Goal: Information Seeking & Learning: Ask a question

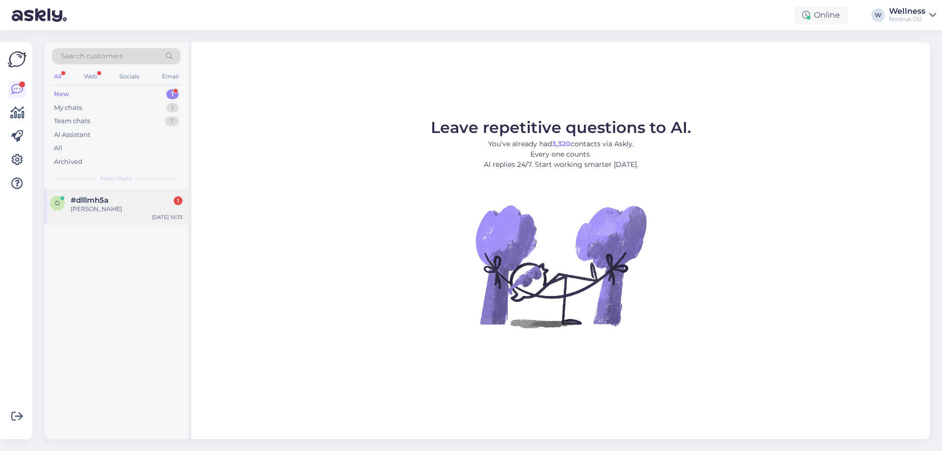
click at [100, 203] on span "#dlllmh5a" at bounding box center [90, 200] width 38 height 9
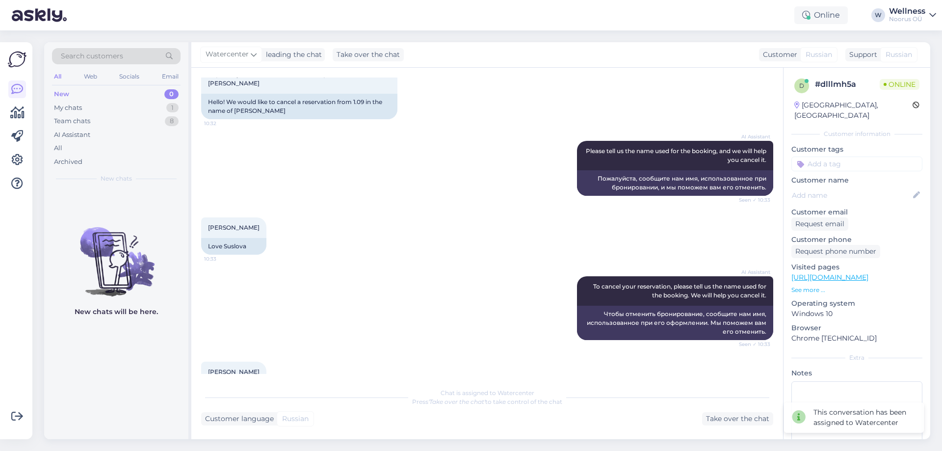
scroll to position [101, 0]
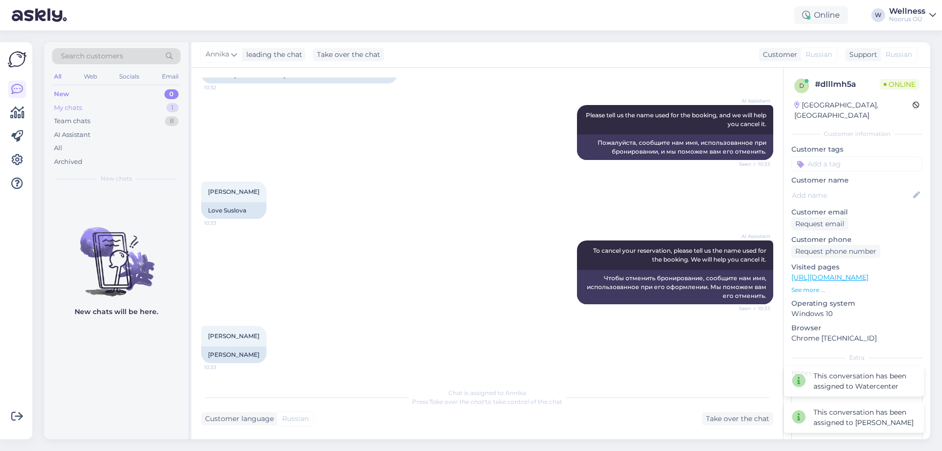
click at [64, 110] on div "My chats" at bounding box center [68, 108] width 28 height 10
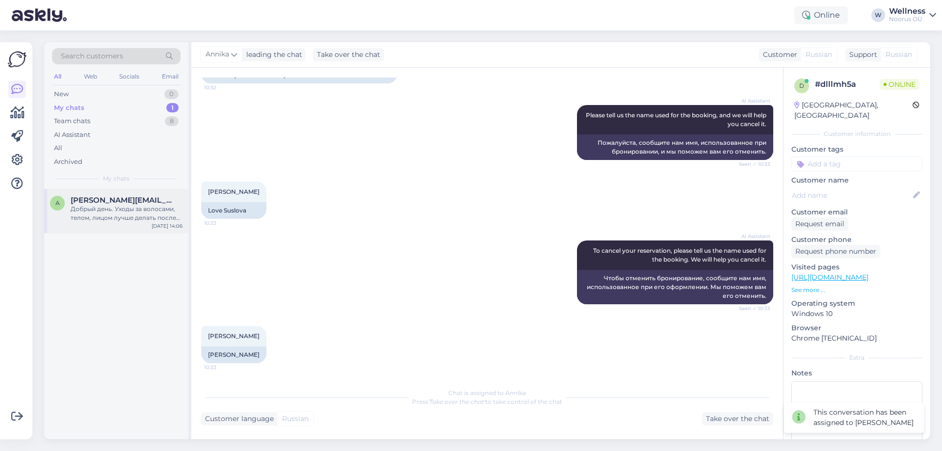
click at [78, 215] on div "Добрый день. Уходы за волосами, телом, лицом лучше делать после посещение Спа. …" at bounding box center [127, 213] width 112 height 18
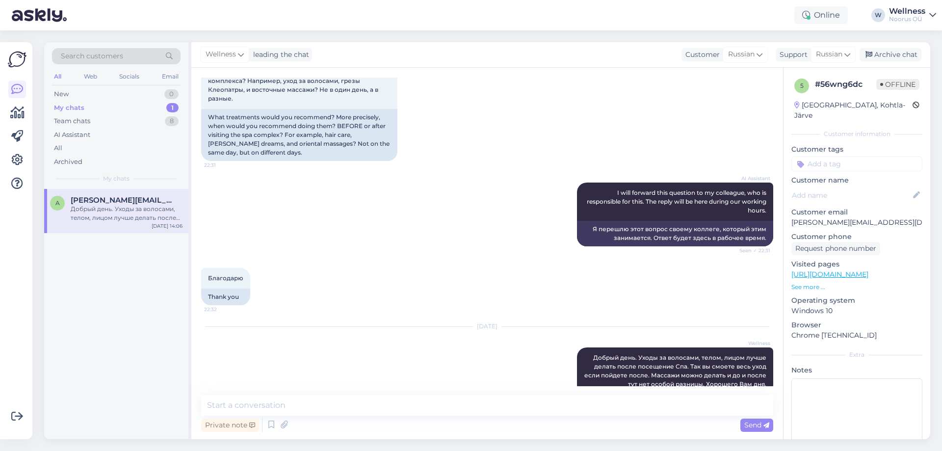
scroll to position [213, 0]
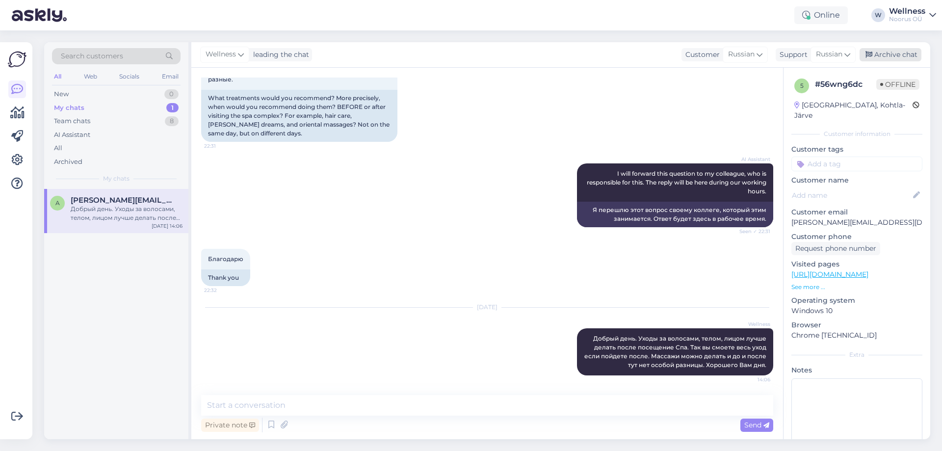
click at [913, 58] on div "Archive chat" at bounding box center [890, 54] width 62 height 13
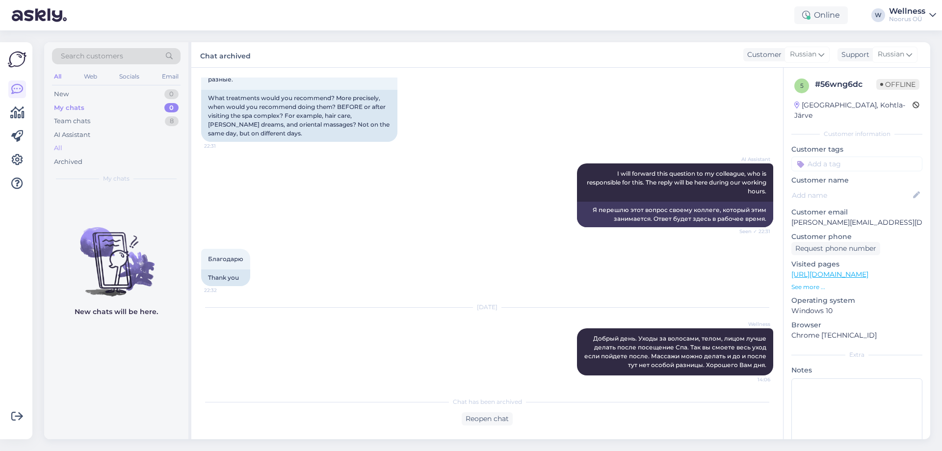
click at [56, 149] on div "All" at bounding box center [58, 148] width 8 height 10
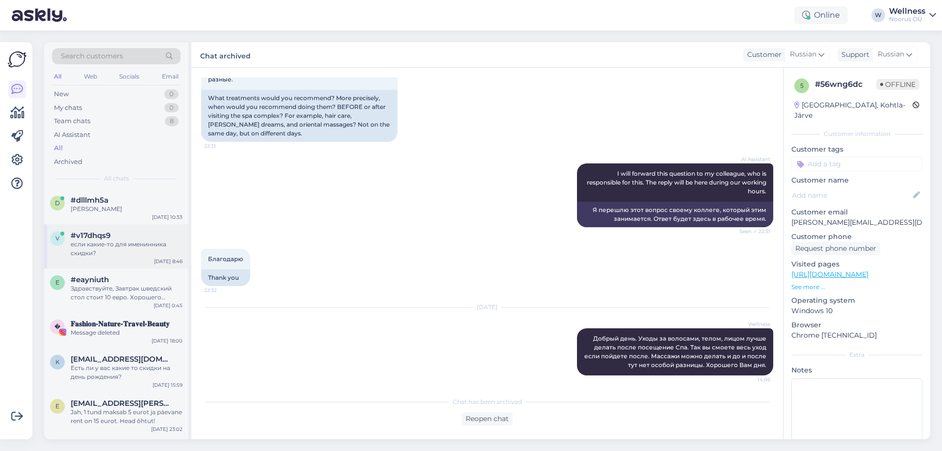
click at [134, 247] on div "если какие-то для именинника скидки?" at bounding box center [127, 249] width 112 height 18
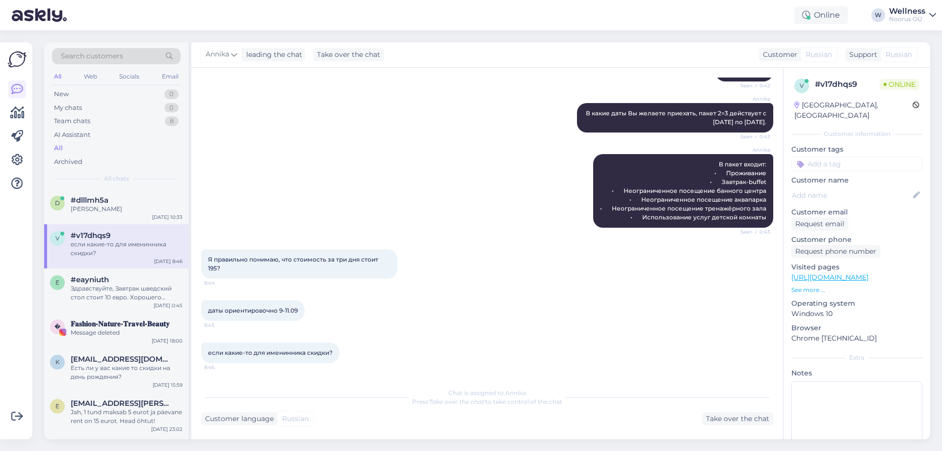
scroll to position [313, 0]
click at [115, 288] on div "Здравствуйте, Завтрак шведский стол стоит 10 евро. Хорошего вечера!" at bounding box center [127, 293] width 112 height 18
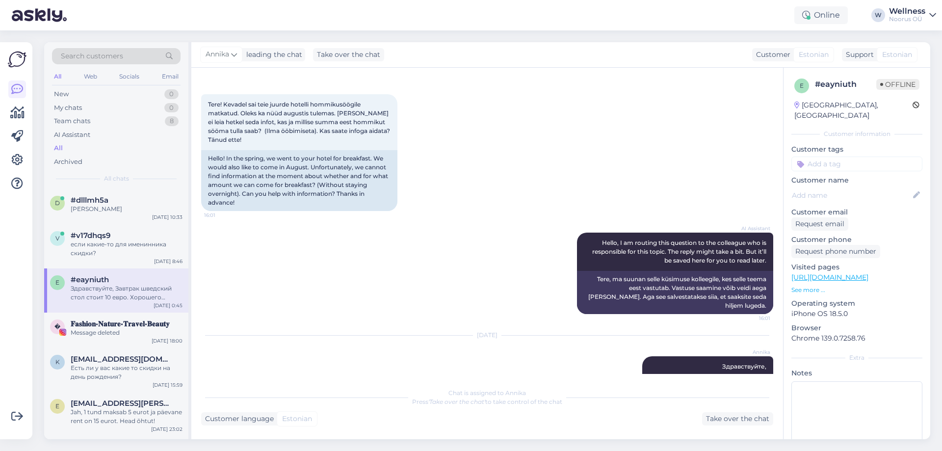
scroll to position [0, 0]
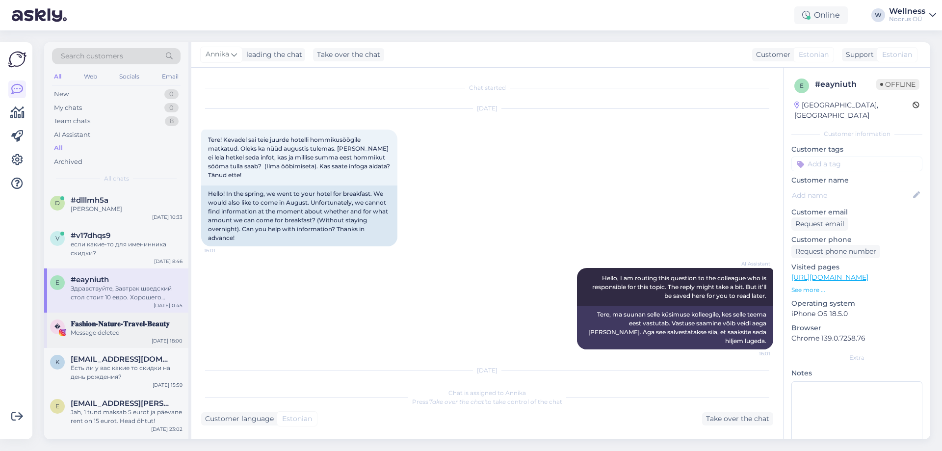
click at [156, 325] on span "𝐅𝐚𝐬𝐡𝐢𝐨𝐧•𝐍𝐚𝐭𝐮𝐫𝐞•𝐓𝐫𝐚𝐯𝐞𝐥•𝐁𝐞𝐚𝐮𝐭𝐲" at bounding box center [120, 323] width 99 height 9
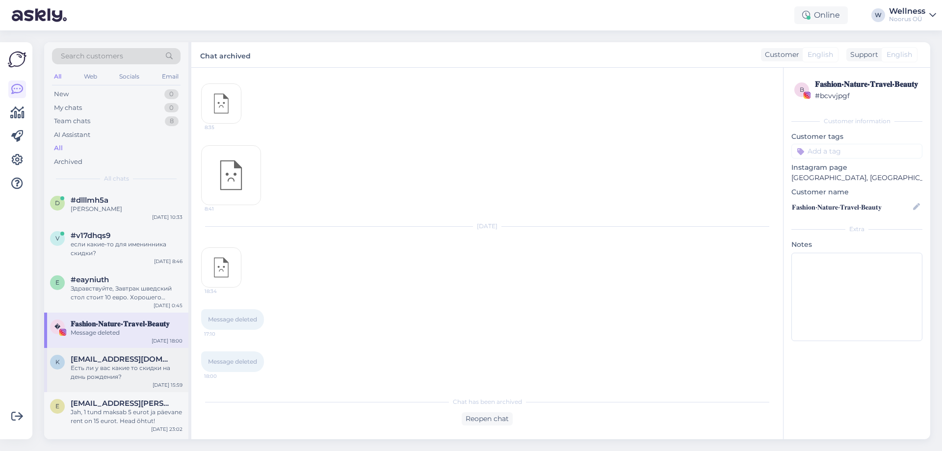
click at [79, 381] on div "Есть ли у вас какие то скидки на день рождения?" at bounding box center [127, 372] width 112 height 18
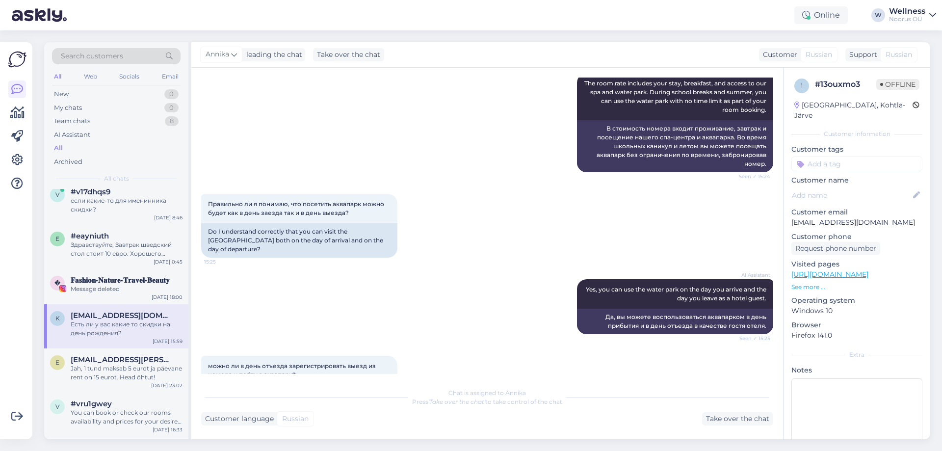
scroll to position [65, 0]
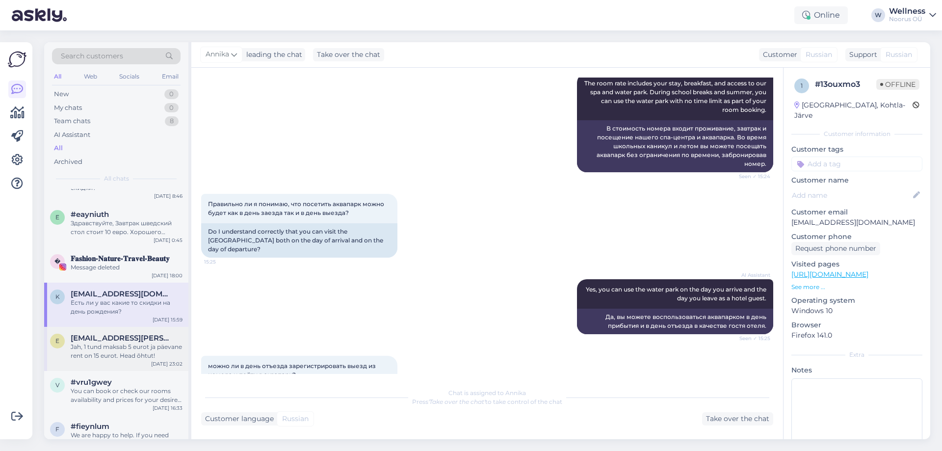
click at [121, 348] on div "Jah, 1 tund maksab 5 eurot ja päevane rent on 15 eurot. Head õhtut!" at bounding box center [127, 351] width 112 height 18
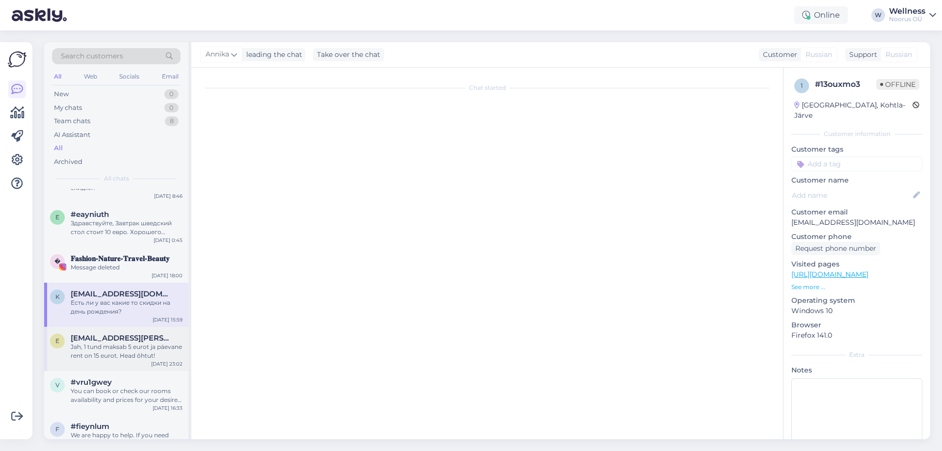
scroll to position [159, 0]
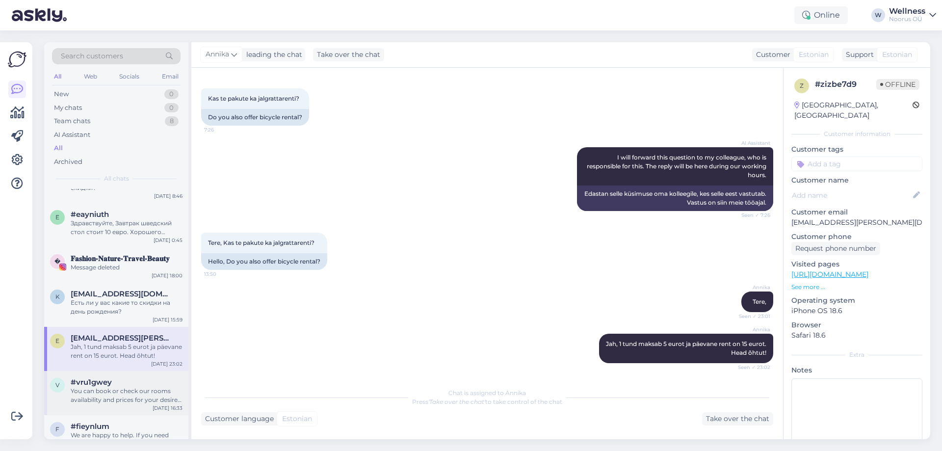
click at [163, 386] on div "You can book or check our rooms availability and prices for your desired dates …" at bounding box center [127, 395] width 112 height 18
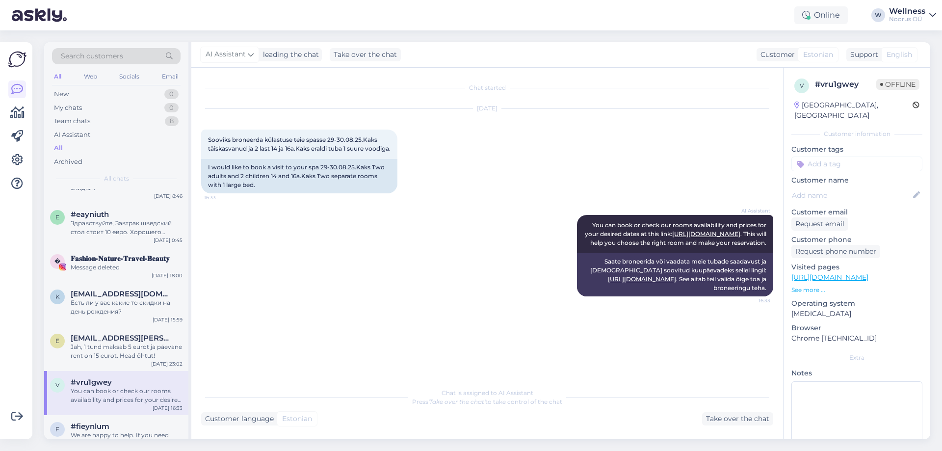
scroll to position [261, 0]
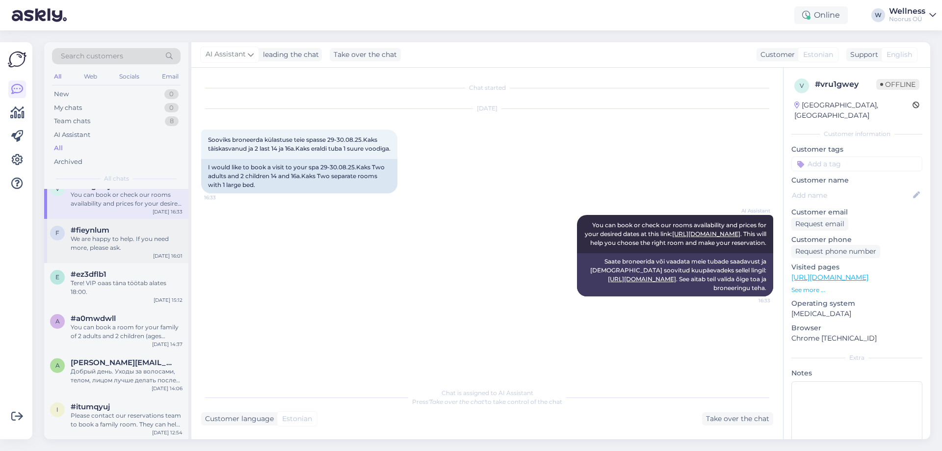
click at [122, 239] on div "We are happy to help. If you need more, please ask." at bounding box center [127, 243] width 112 height 18
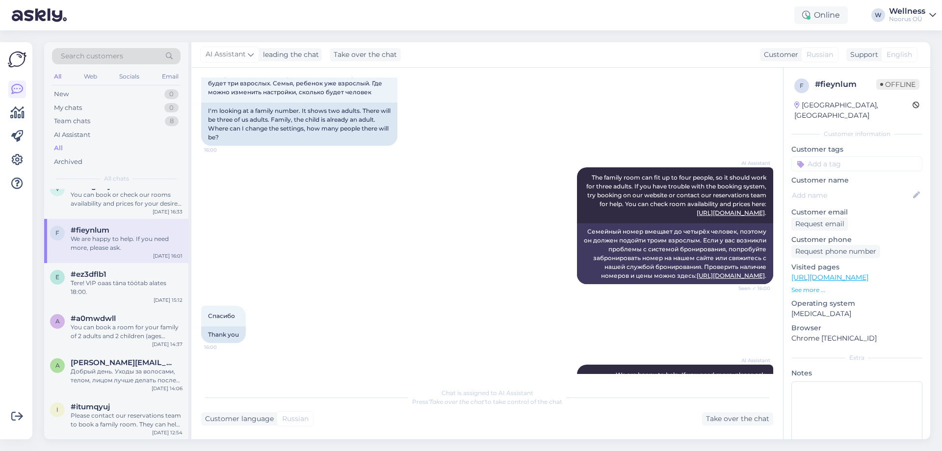
scroll to position [428, 0]
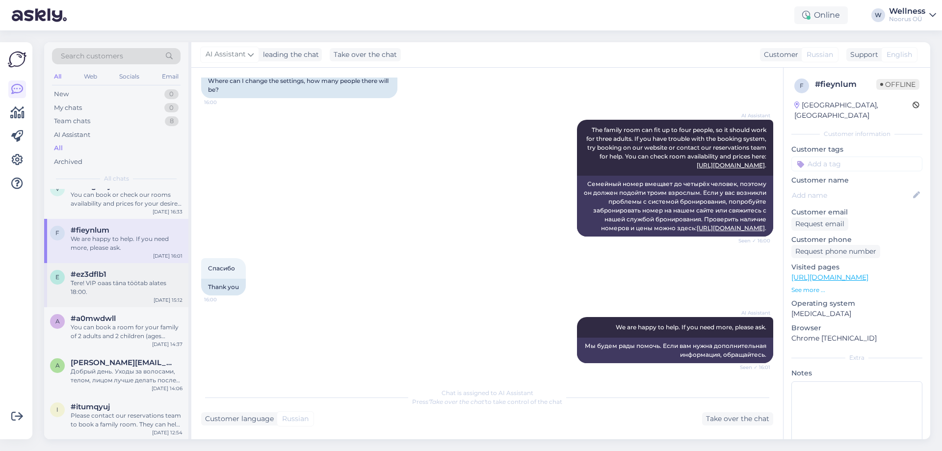
click at [139, 295] on div "Tere! VIP oaas täna töötab alates 18:00." at bounding box center [127, 288] width 112 height 18
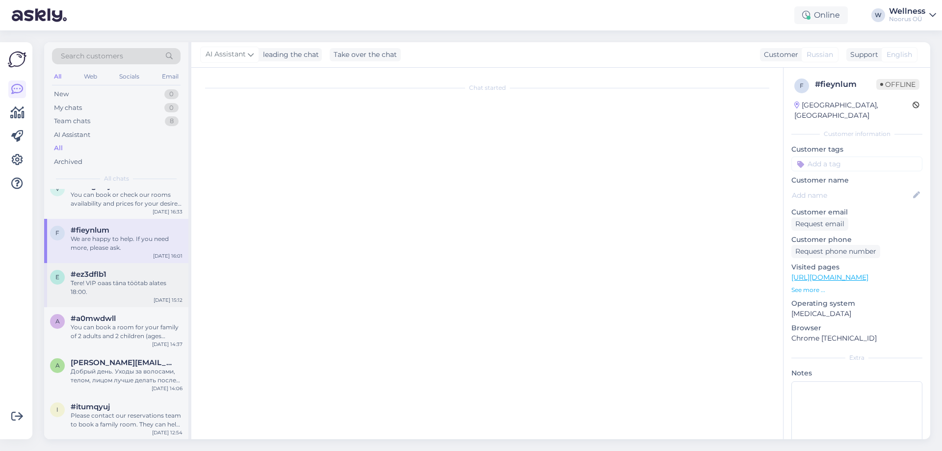
scroll to position [49, 0]
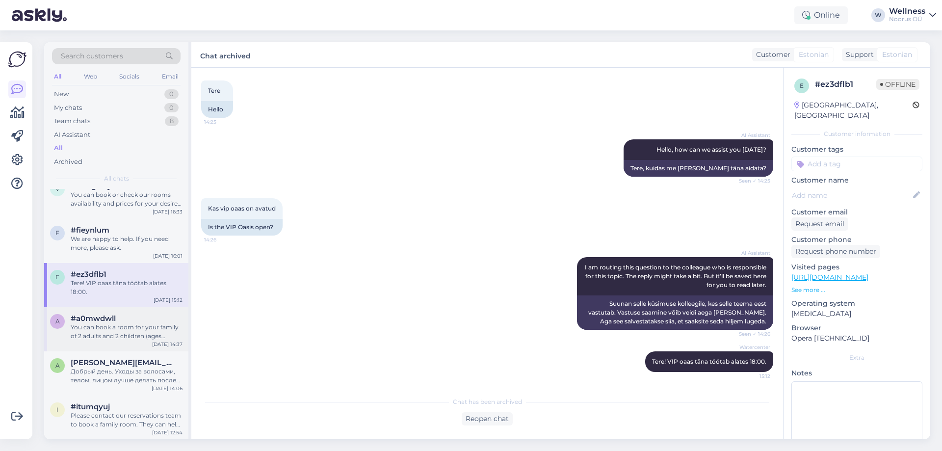
click at [170, 330] on div "You can book a room for your family of 2 adults and 2 children (ages [DEMOGRAPH…" at bounding box center [127, 332] width 112 height 18
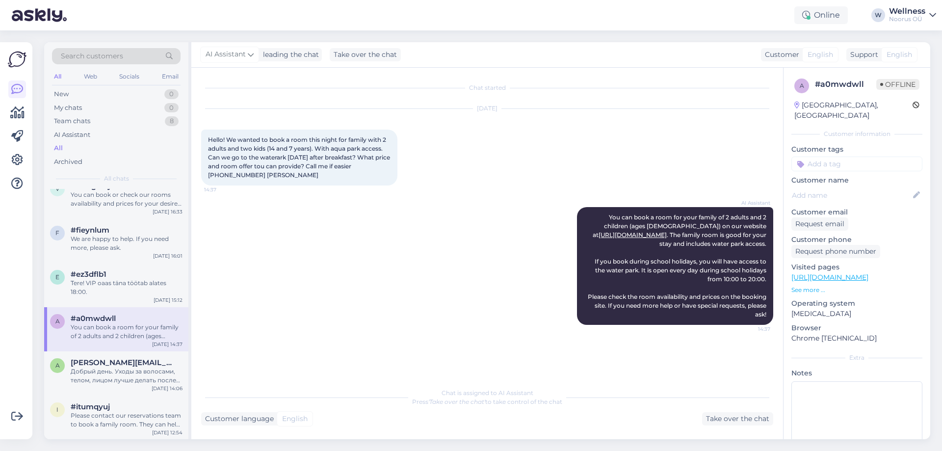
scroll to position [0, 0]
click at [133, 363] on span "[PERSON_NAME][EMAIL_ADDRESS][DOMAIN_NAME]" at bounding box center [122, 362] width 102 height 9
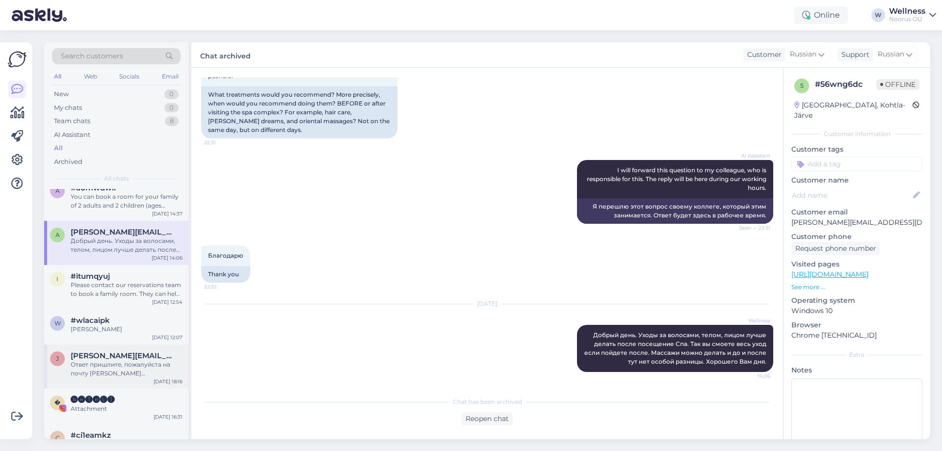
scroll to position [392, 0]
click at [118, 293] on div "Please contact our reservations team to book a family room. They can help with …" at bounding box center [127, 289] width 112 height 18
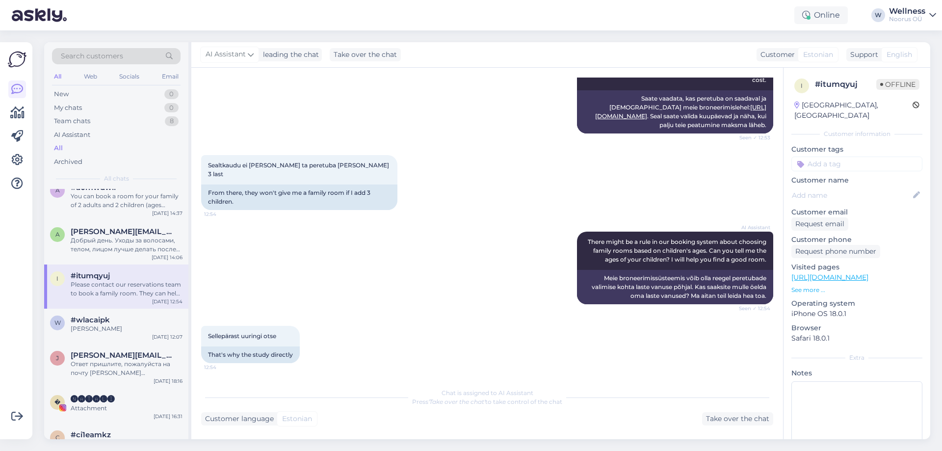
scroll to position [538, 0]
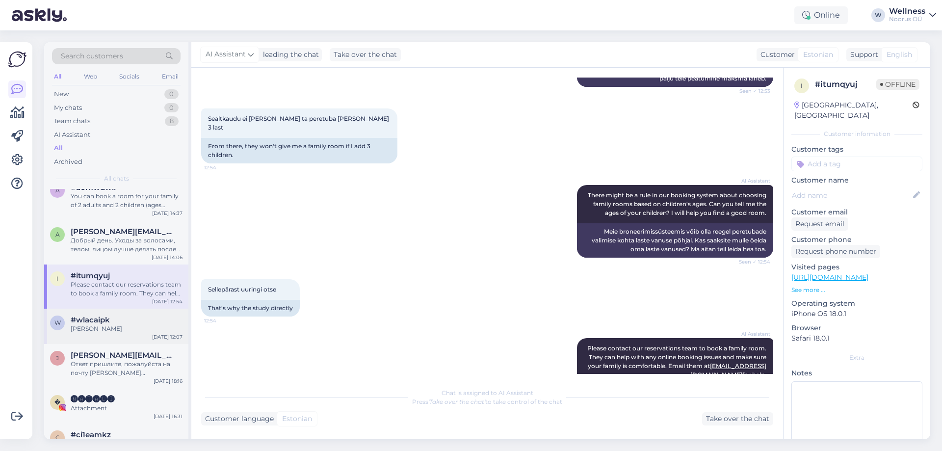
click at [113, 327] on div "[PERSON_NAME]" at bounding box center [127, 328] width 112 height 9
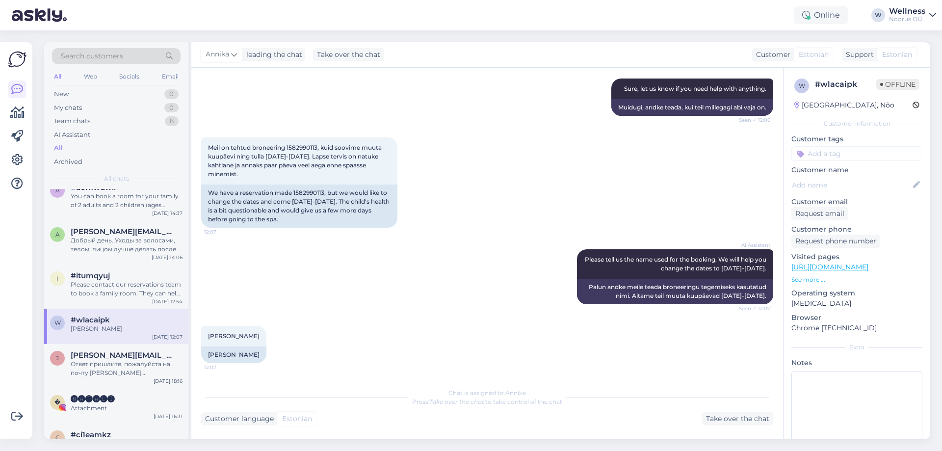
scroll to position [228, 0]
click at [121, 362] on div "Ответ пришлите, пожалуйста на почту [PERSON_NAME][EMAIL_ADDRESS][DOMAIN_NAME]" at bounding box center [127, 368] width 112 height 18
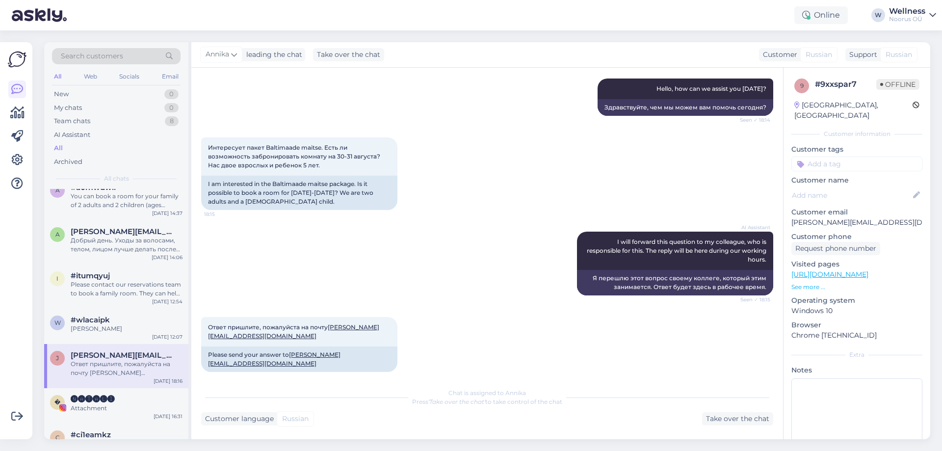
scroll to position [458, 0]
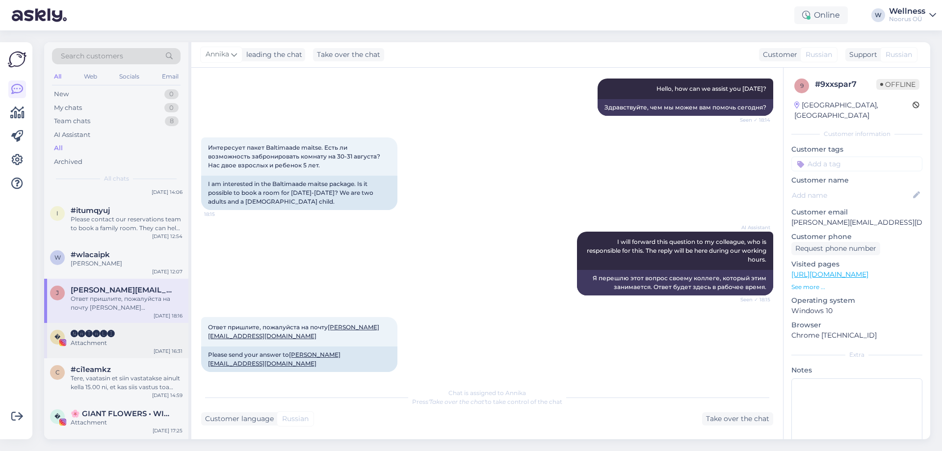
click at [144, 345] on div "Attachment" at bounding box center [127, 342] width 112 height 9
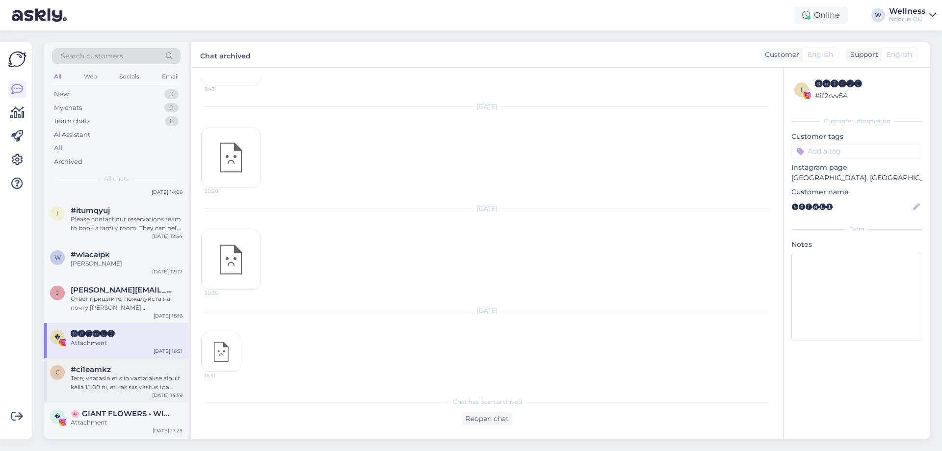
click at [110, 359] on div "c #ci1eamkz Tere, vaatasin et siin vastatakse ainult kella 15.00 ni, et kas sii…" at bounding box center [116, 380] width 144 height 44
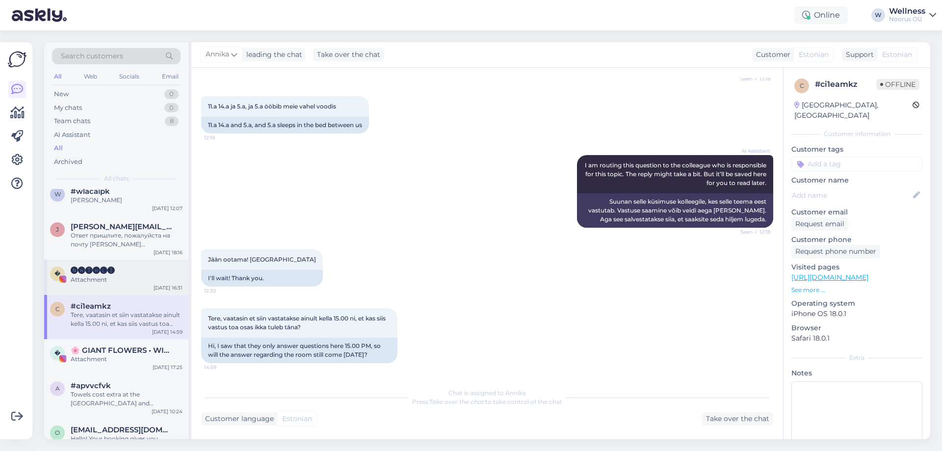
scroll to position [588, 0]
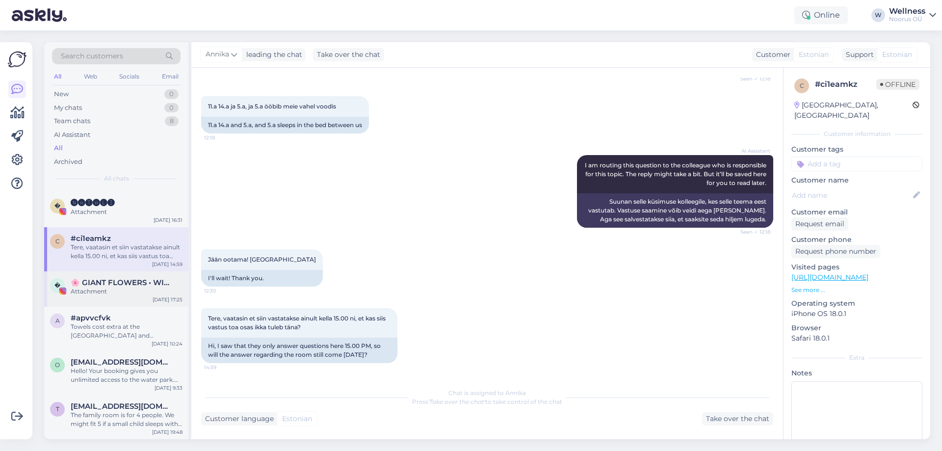
click at [135, 293] on div "Attachment" at bounding box center [127, 291] width 112 height 9
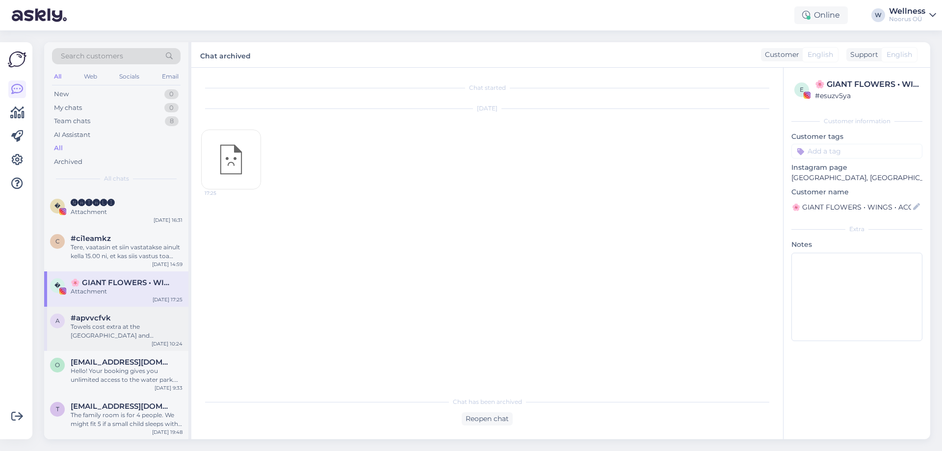
click at [152, 340] on div "a #apvvcfvk Towels cost extra at the [GEOGRAPHIC_DATA] and [GEOGRAPHIC_DATA]. […" at bounding box center [116, 328] width 144 height 44
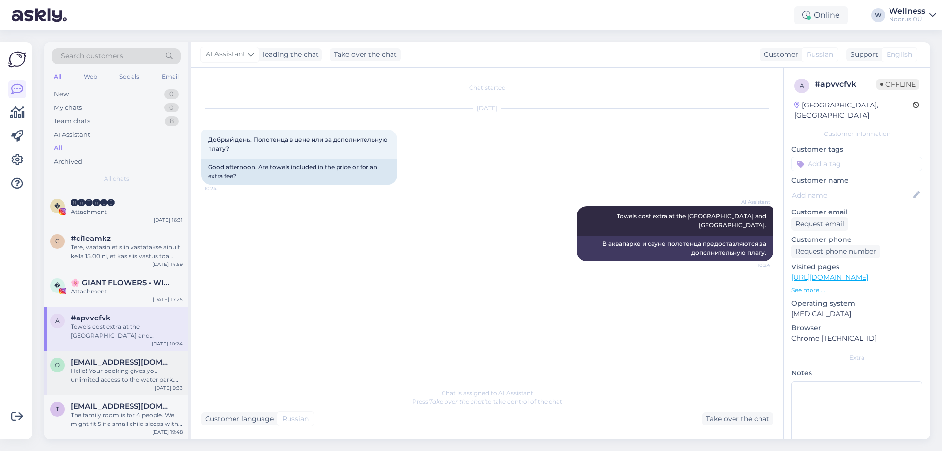
click at [129, 360] on span "[EMAIL_ADDRESS][DOMAIN_NAME]" at bounding box center [122, 361] width 102 height 9
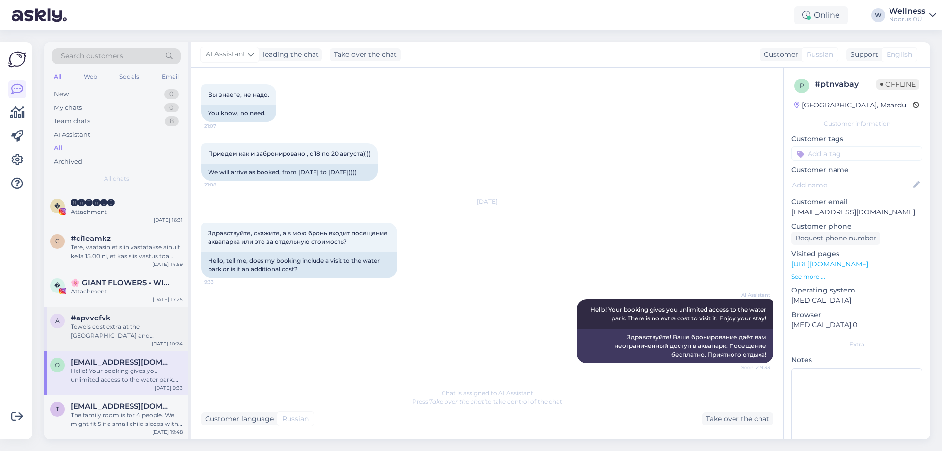
scroll to position [654, 0]
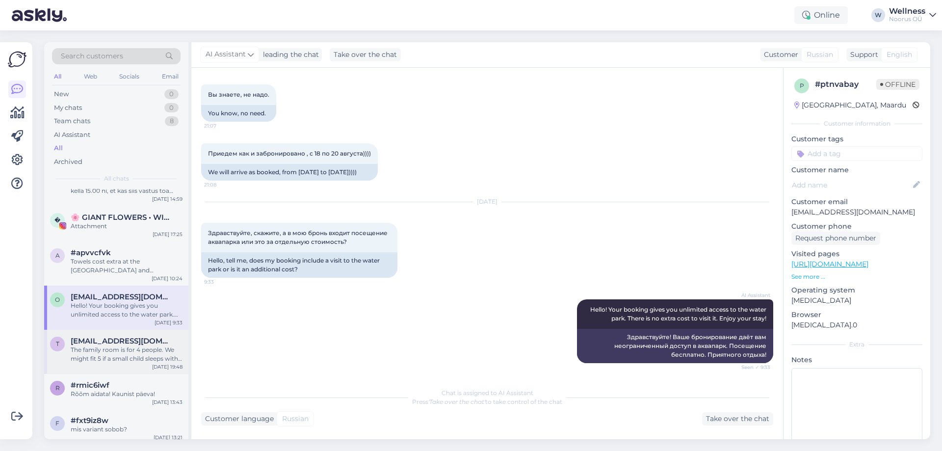
click at [162, 336] on span "[EMAIL_ADDRESS][DOMAIN_NAME]" at bounding box center [122, 340] width 102 height 9
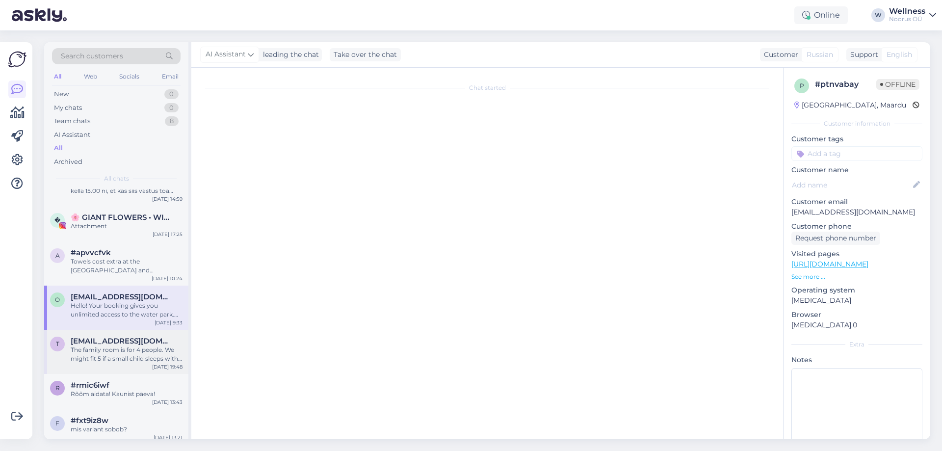
scroll to position [142, 0]
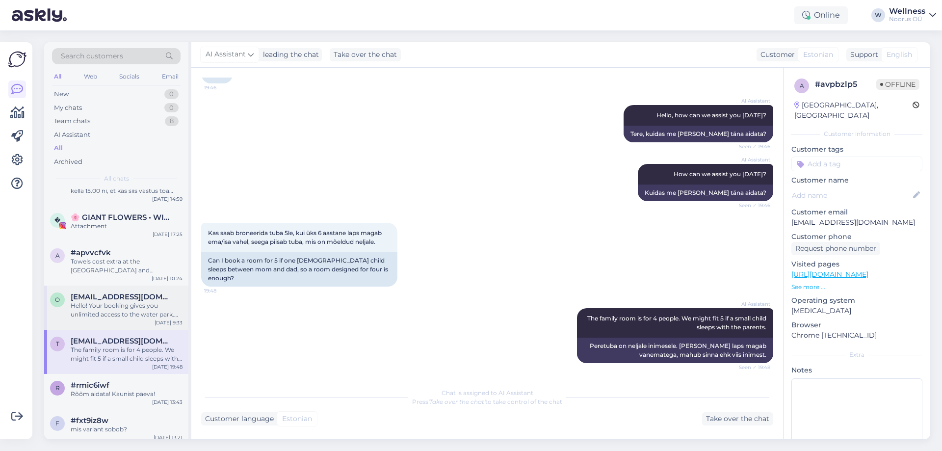
click at [135, 306] on div "Hello! Your booking gives you unlimited access to the water park. There is no e…" at bounding box center [127, 310] width 112 height 18
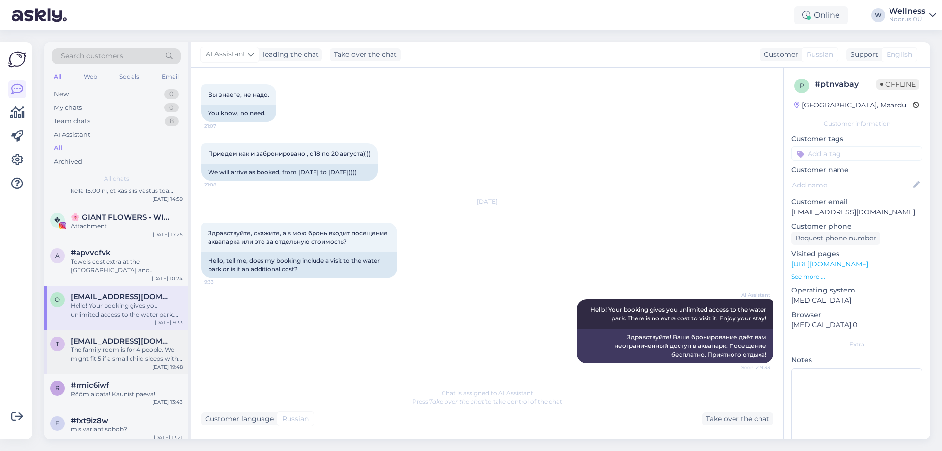
scroll to position [785, 0]
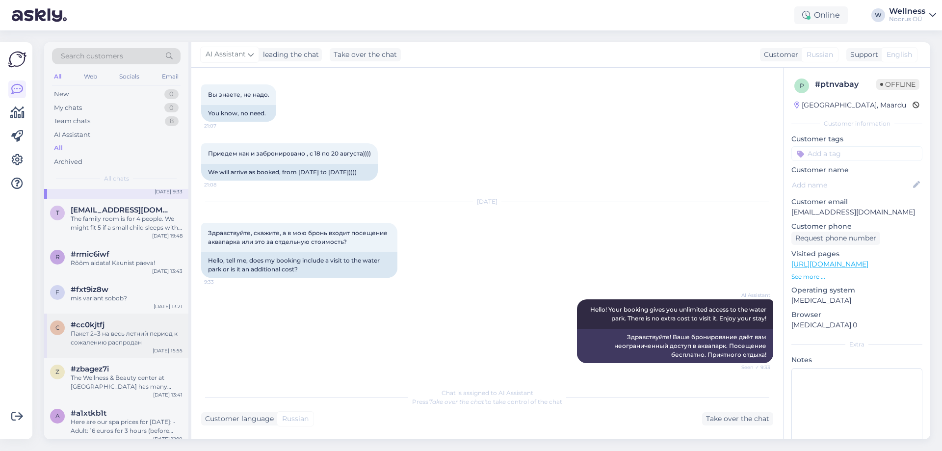
click at [149, 347] on div "c #cc0kjtfj Пакет 2=3 на весь летний период к сожалению распродан [DEMOGRAPHIC_…" at bounding box center [116, 335] width 144 height 44
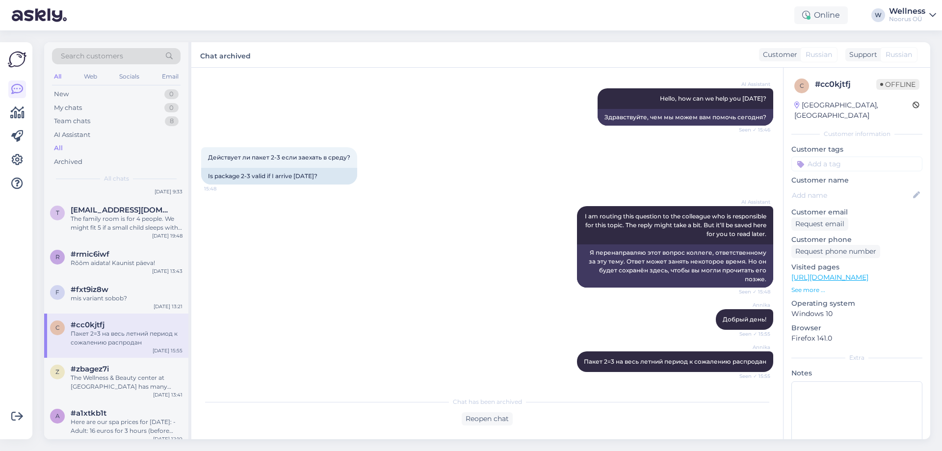
scroll to position [850, 0]
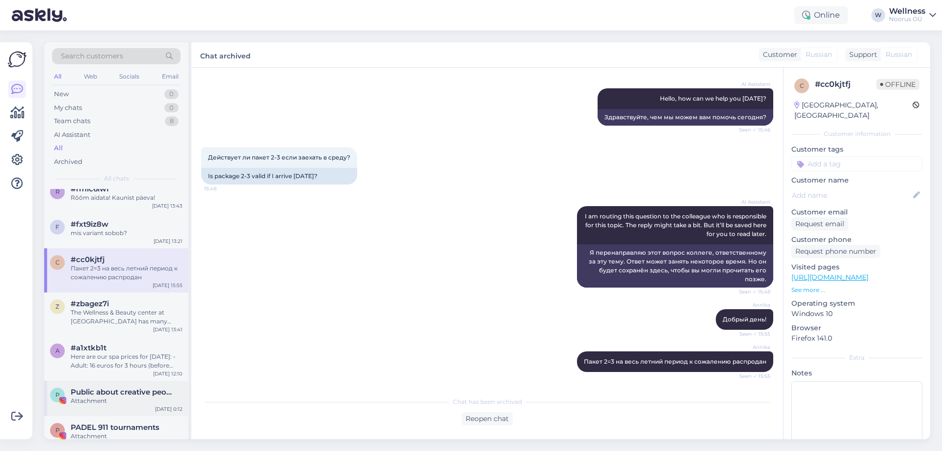
click at [138, 389] on span "Public about creative people from [GEOGRAPHIC_DATA]" at bounding box center [122, 391] width 102 height 9
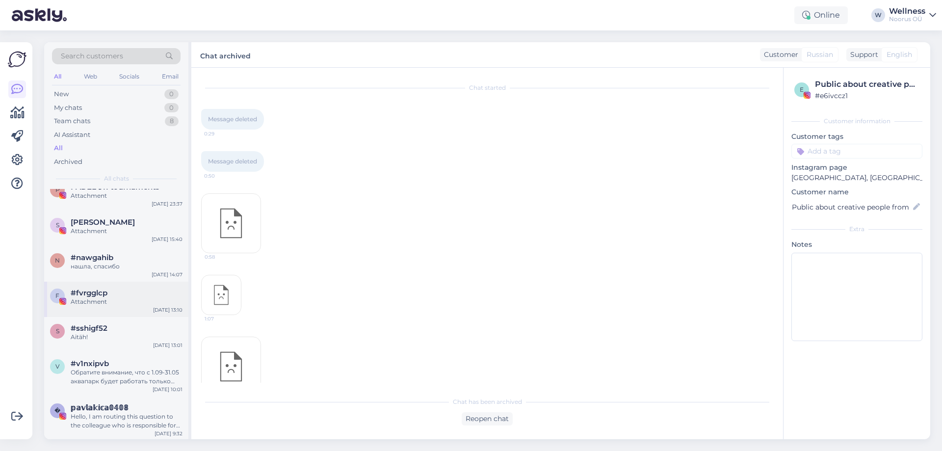
scroll to position [1112, 0]
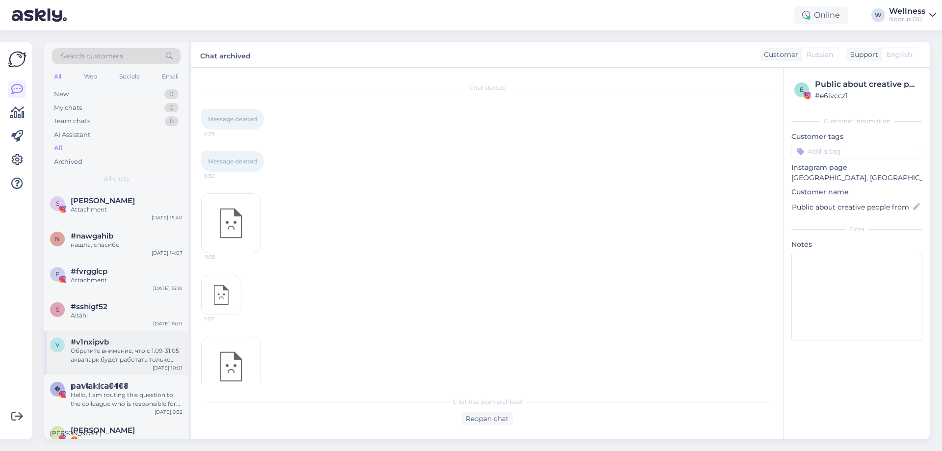
click at [142, 347] on div "Обратите внимание, что с 1.09-31.05 аквапарк будет работать только пятница-воск…" at bounding box center [127, 355] width 112 height 18
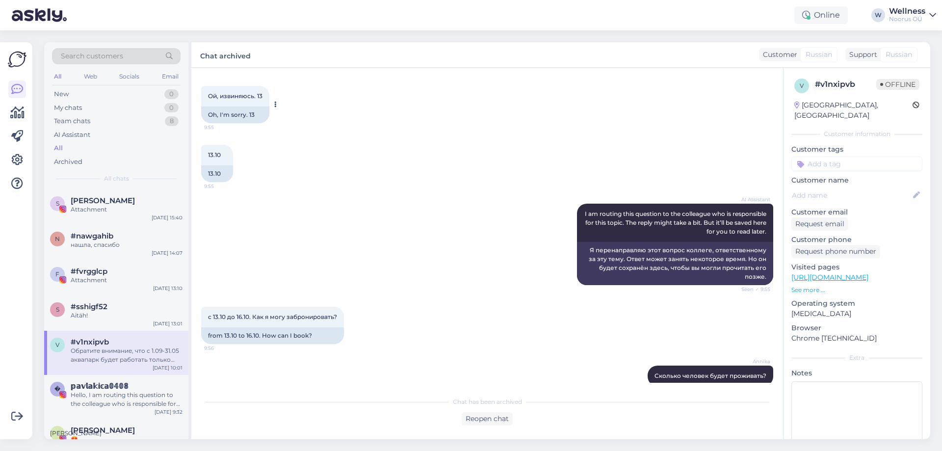
scroll to position [793, 0]
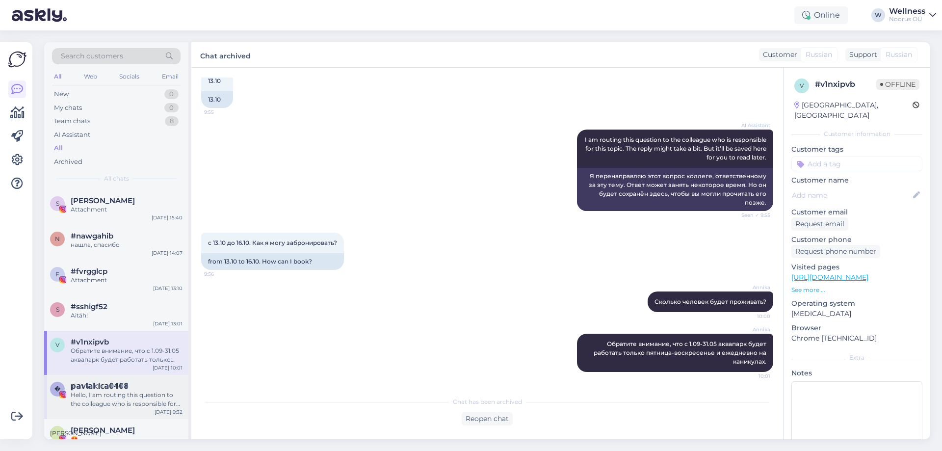
click at [100, 390] on span "𝕡𝕒𝕧𝕝𝕒𝕜𝕚𝕔𝕒𝟘𝟜𝟘𝟠" at bounding box center [100, 386] width 58 height 9
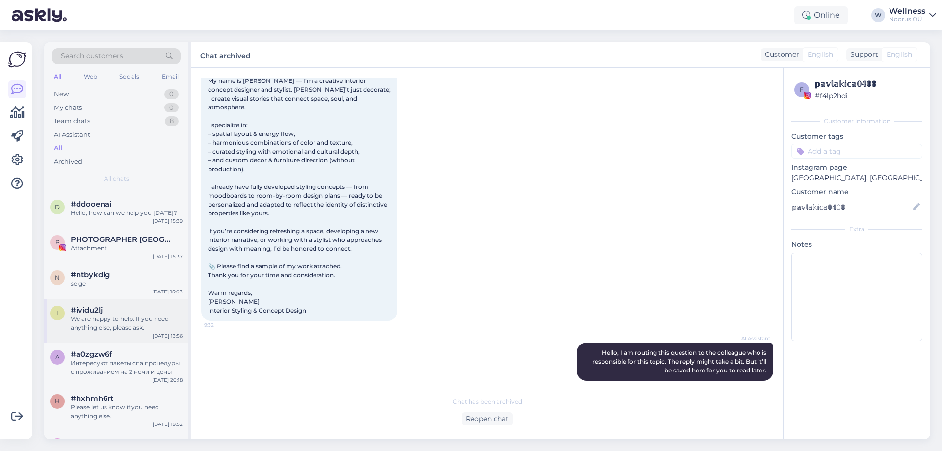
scroll to position [1242, 0]
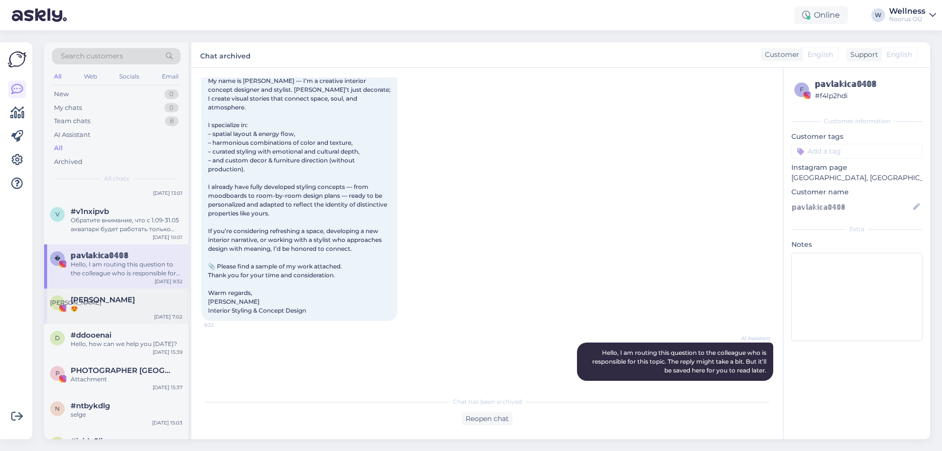
click at [117, 319] on div "А [PERSON_NAME] 😍 [DATE] 7:02" at bounding box center [116, 305] width 144 height 35
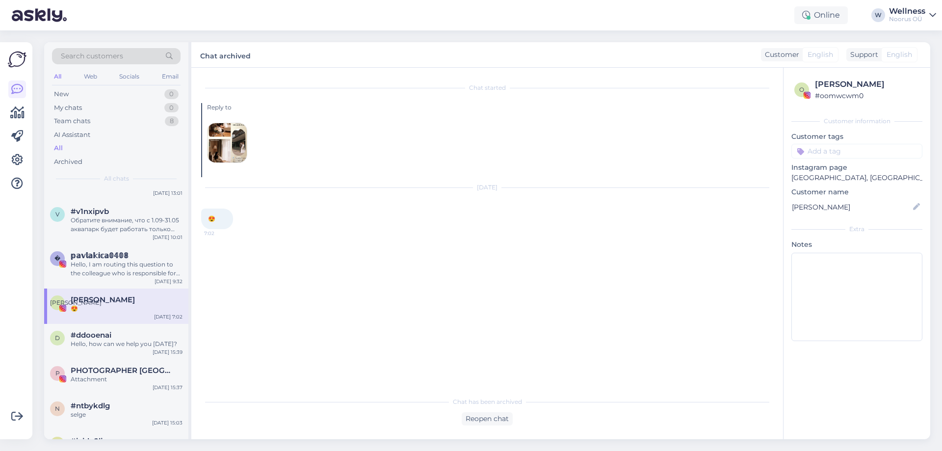
click at [234, 148] on img at bounding box center [226, 142] width 39 height 39
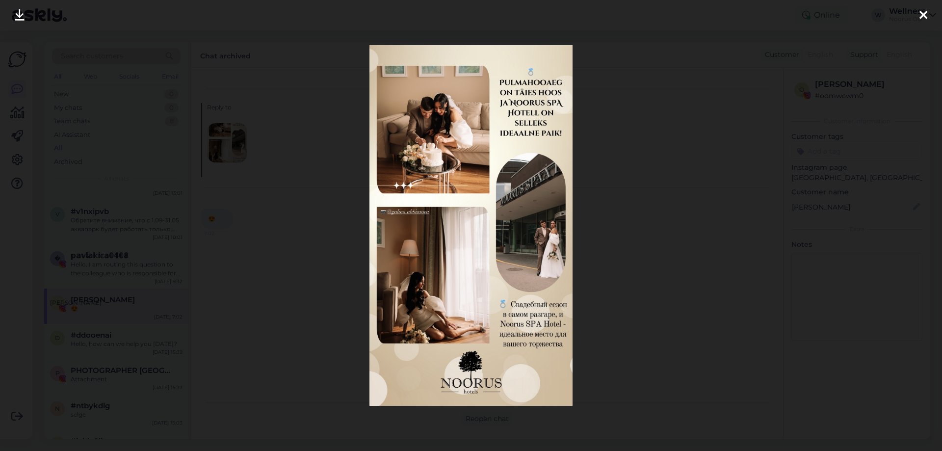
click at [928, 8] on div at bounding box center [923, 15] width 20 height 31
